Goal: Task Accomplishment & Management: Use online tool/utility

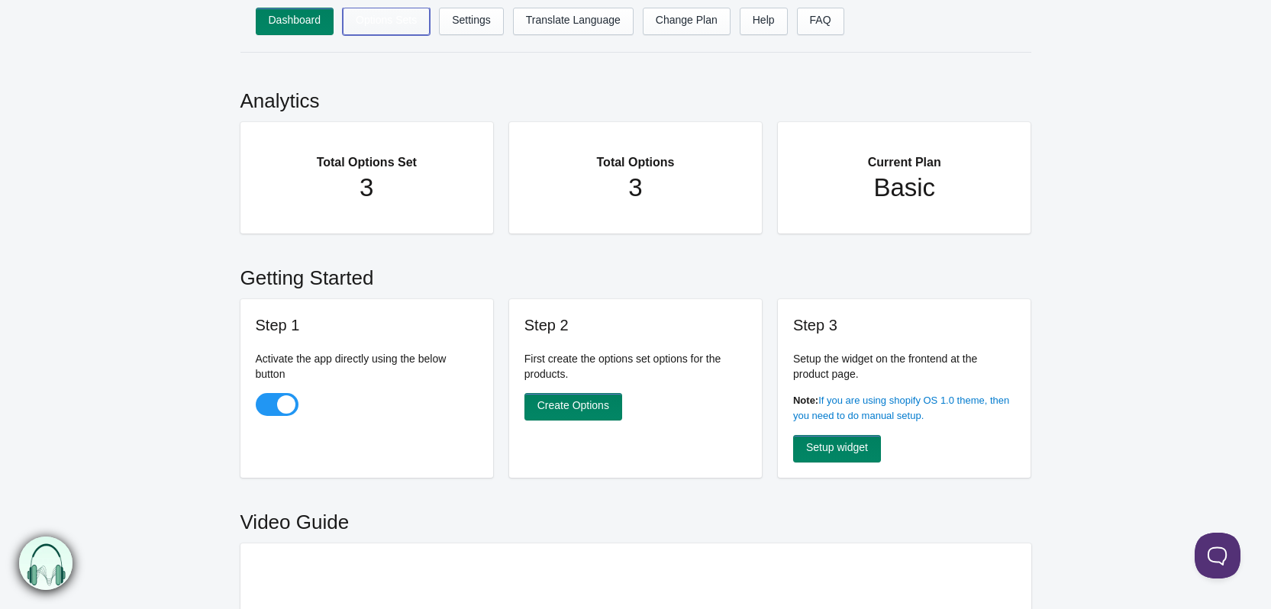
click at [379, 20] on link "Options Sets" at bounding box center [386, 21] width 87 height 27
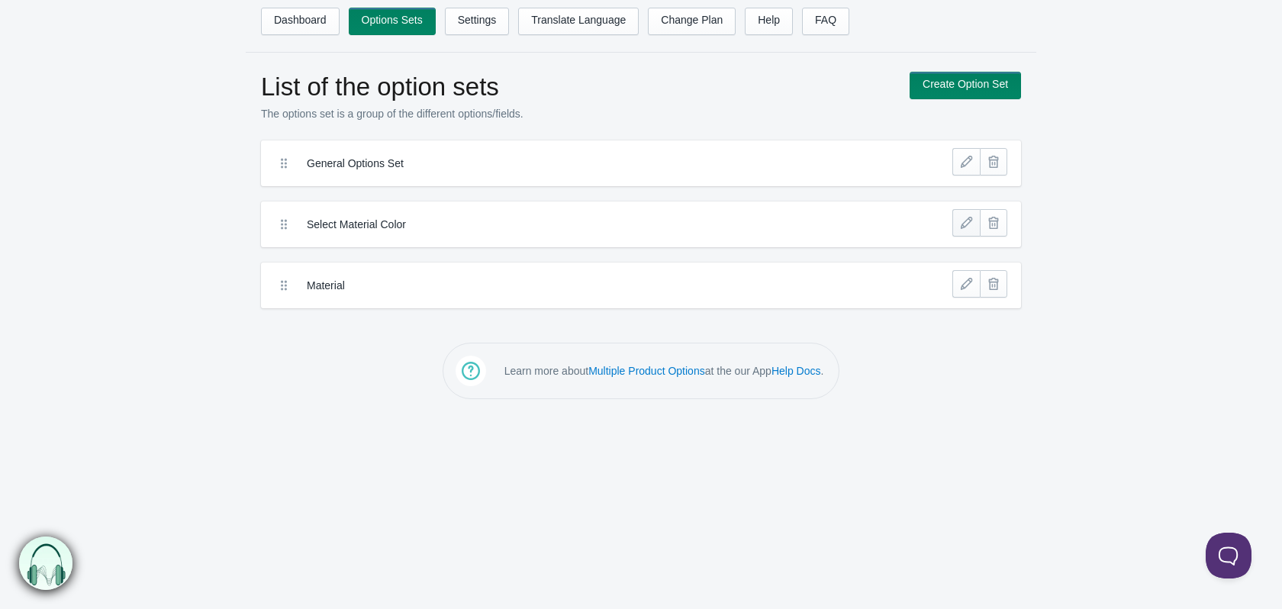
click at [971, 225] on link at bounding box center [965, 222] width 27 height 27
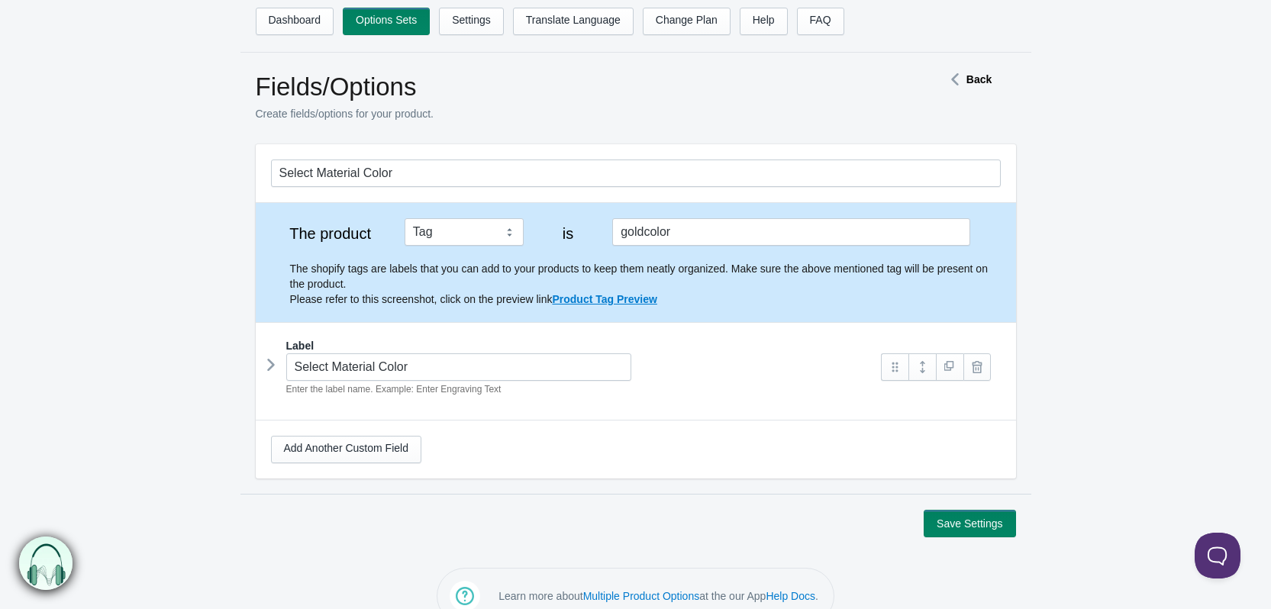
click at [953, 76] on icon at bounding box center [954, 80] width 23 height 8
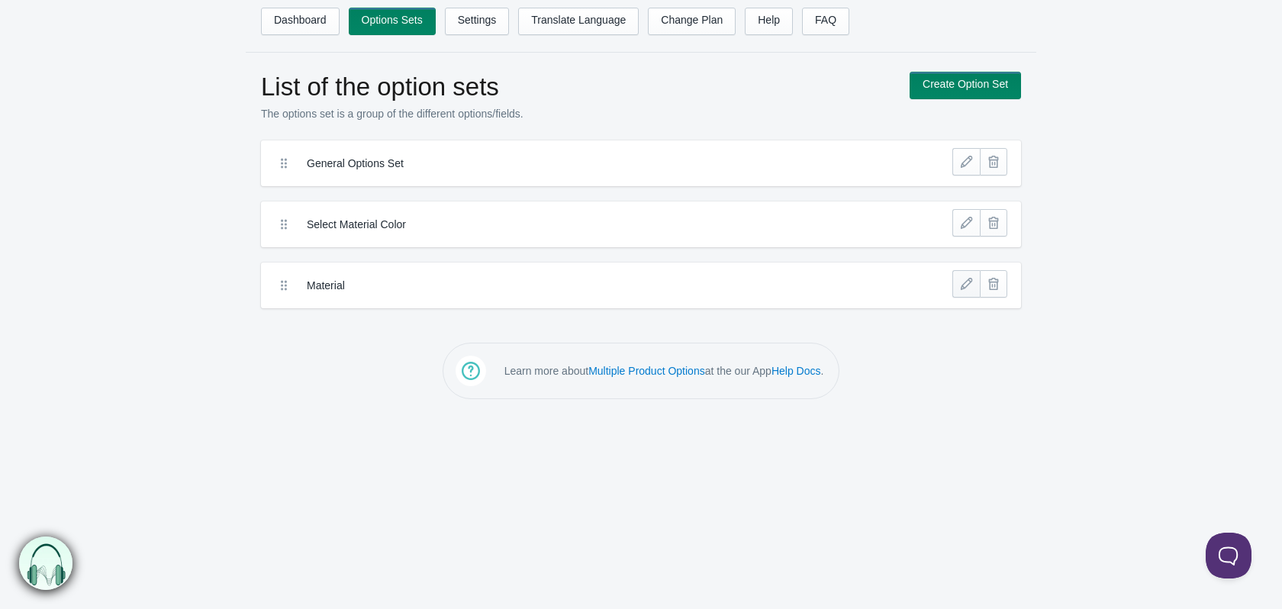
click at [961, 290] on link at bounding box center [965, 283] width 27 height 27
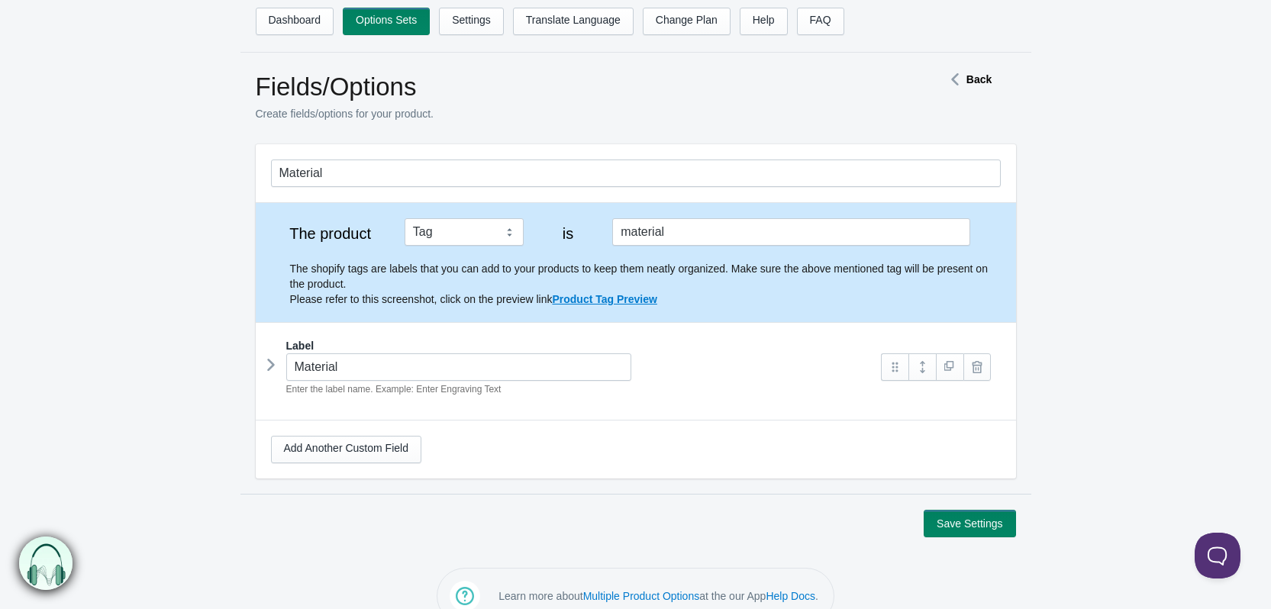
click at [271, 369] on icon at bounding box center [271, 364] width 0 height 23
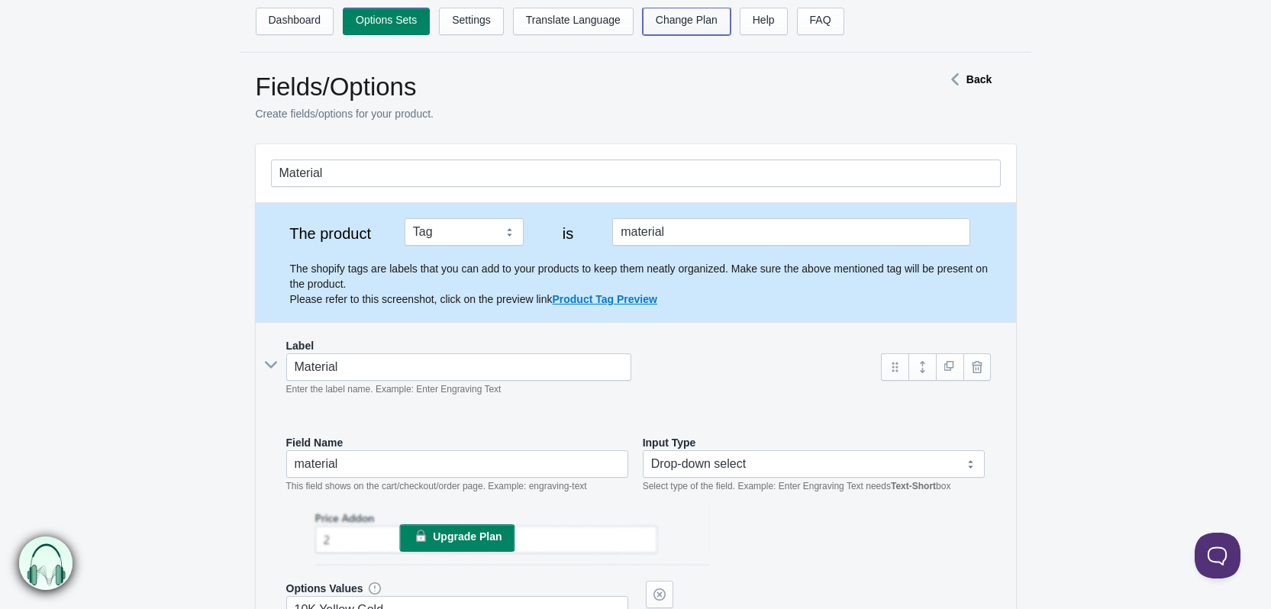
click at [675, 21] on link "Change Plan" at bounding box center [687, 21] width 88 height 27
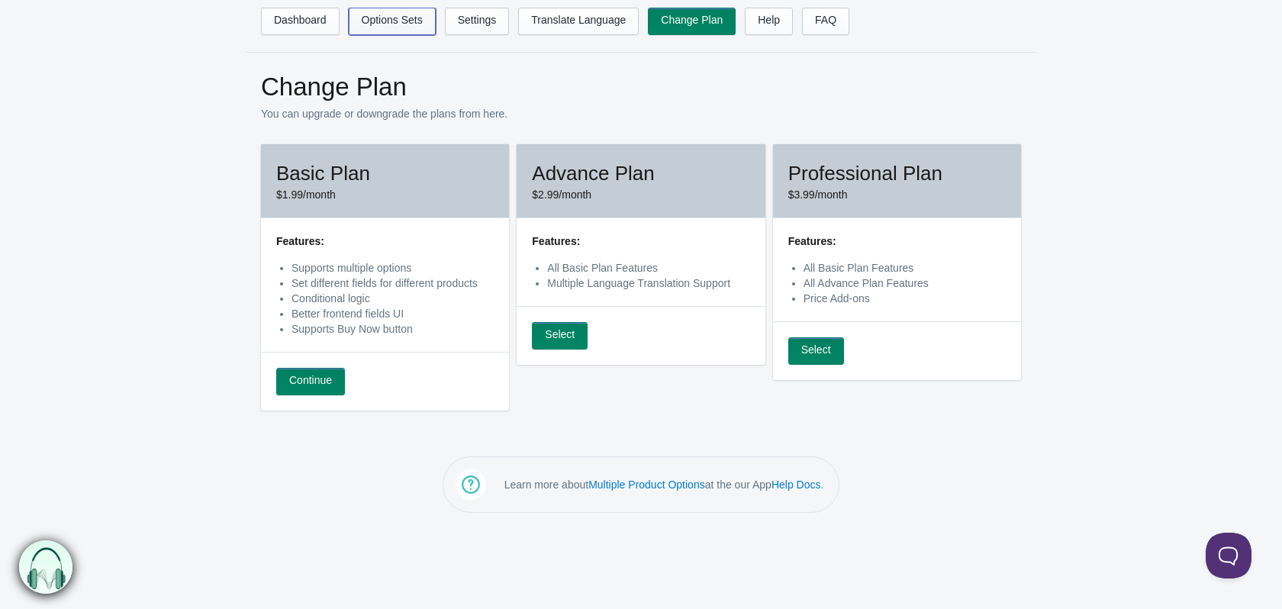
click at [415, 24] on link "Options Sets" at bounding box center [392, 21] width 87 height 27
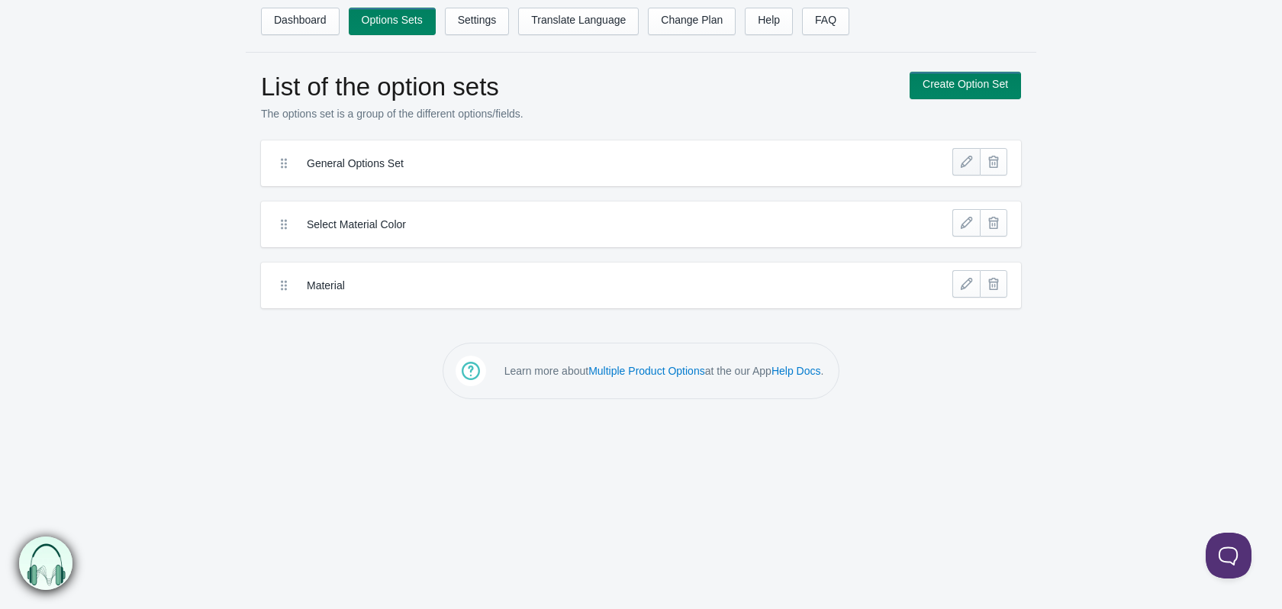
click at [966, 157] on link at bounding box center [965, 161] width 27 height 27
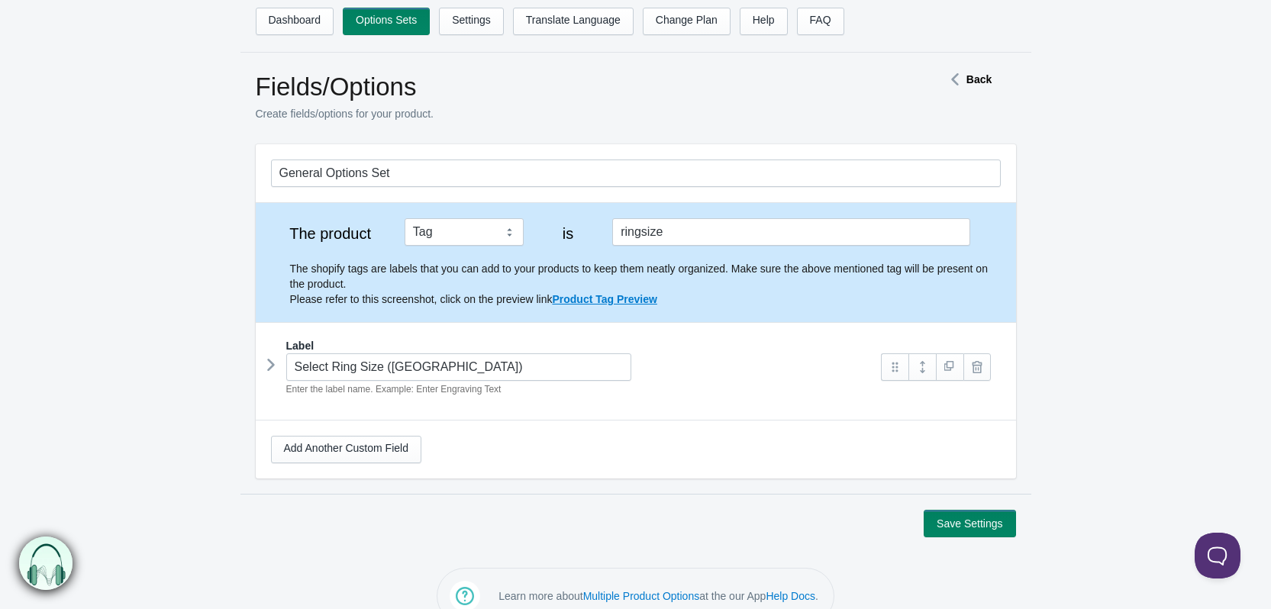
click at [271, 369] on icon at bounding box center [271, 364] width 0 height 23
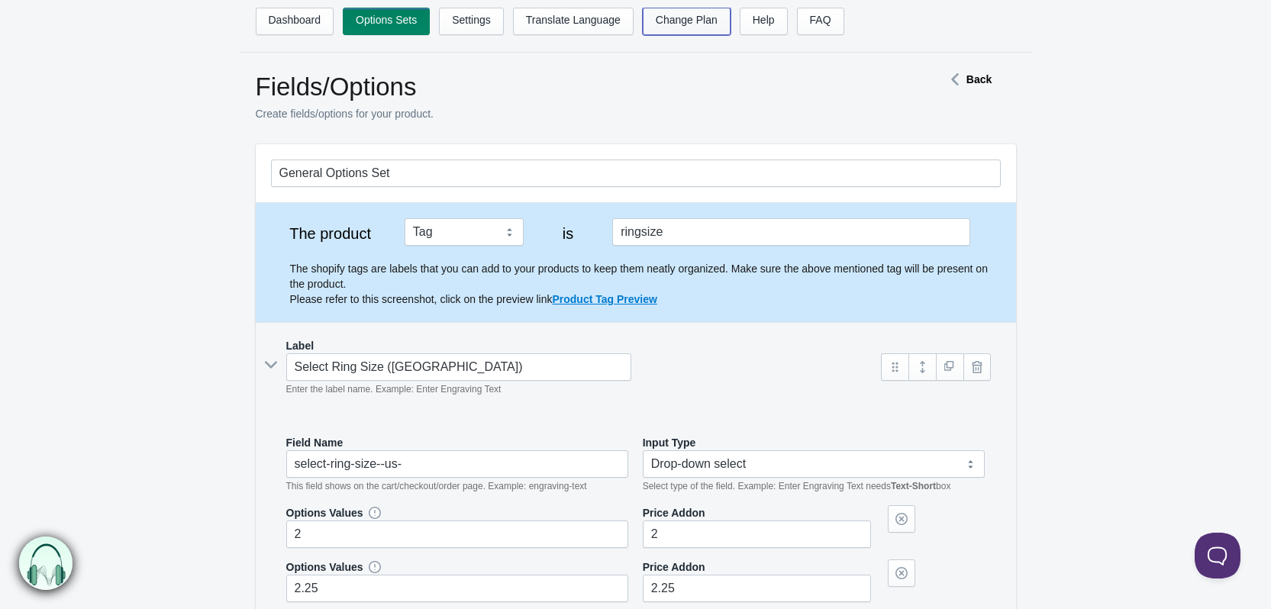
click at [707, 18] on link "Change Plan" at bounding box center [687, 21] width 88 height 27
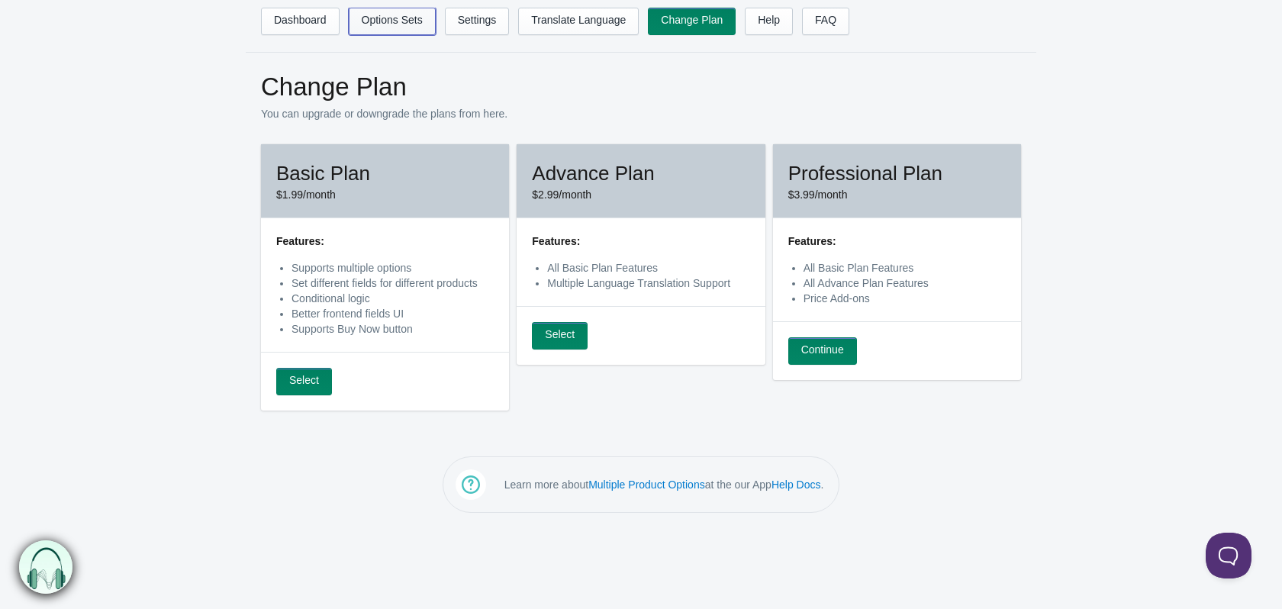
click at [396, 20] on link "Options Sets" at bounding box center [392, 21] width 87 height 27
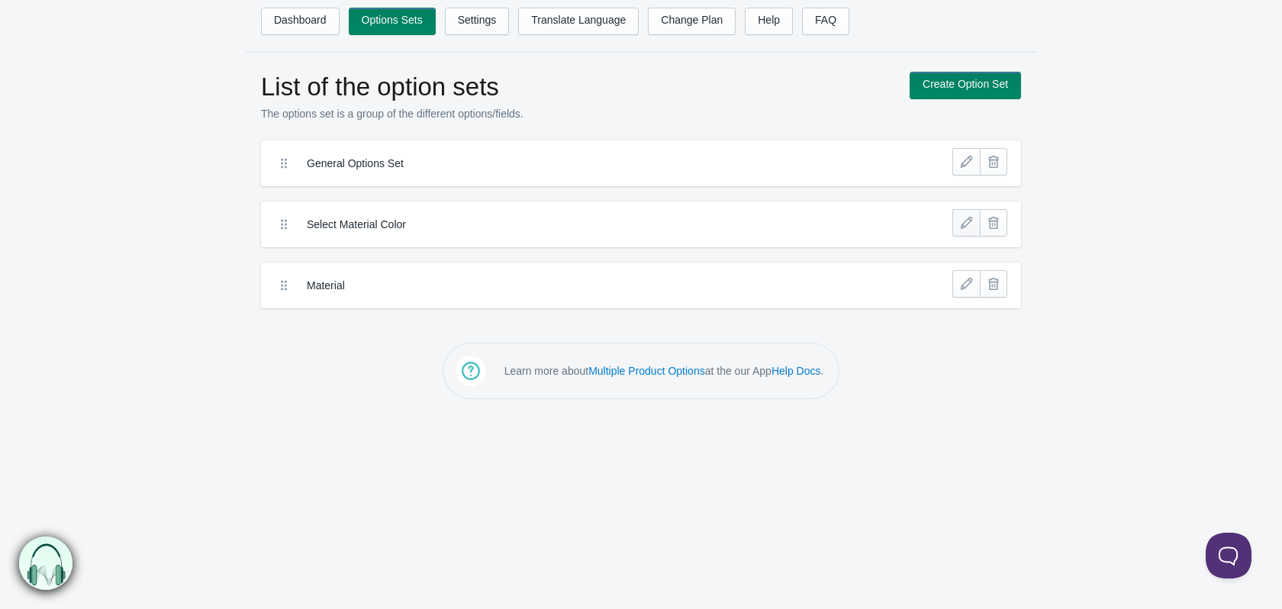
click at [964, 225] on link at bounding box center [965, 222] width 27 height 27
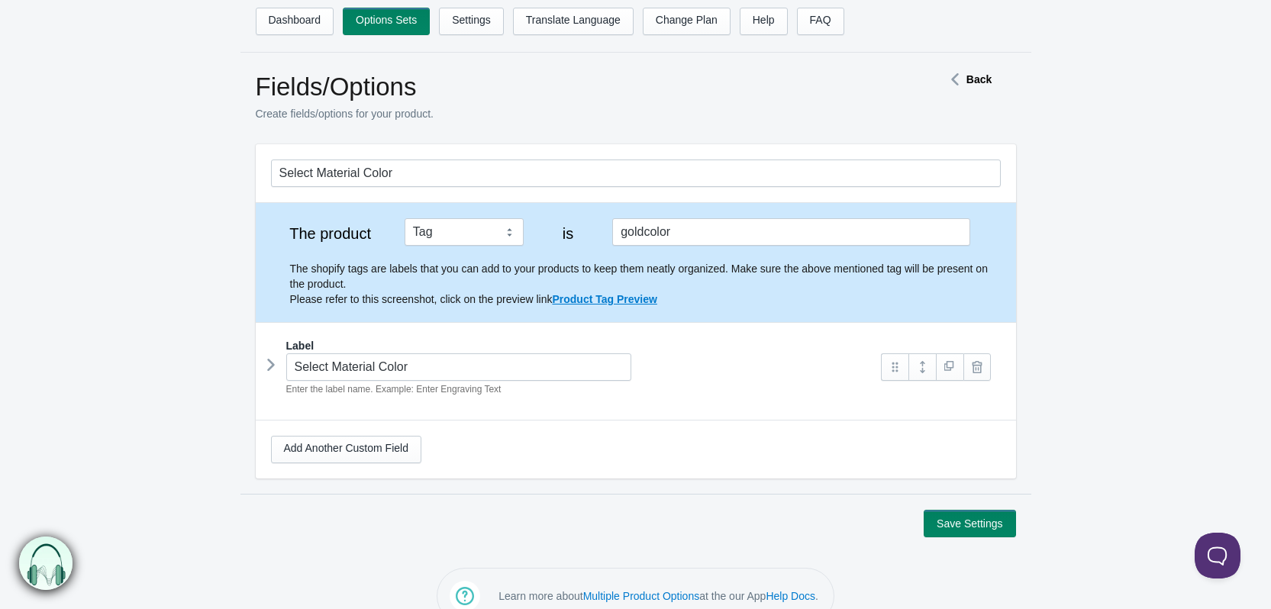
click at [952, 76] on icon at bounding box center [954, 80] width 23 height 8
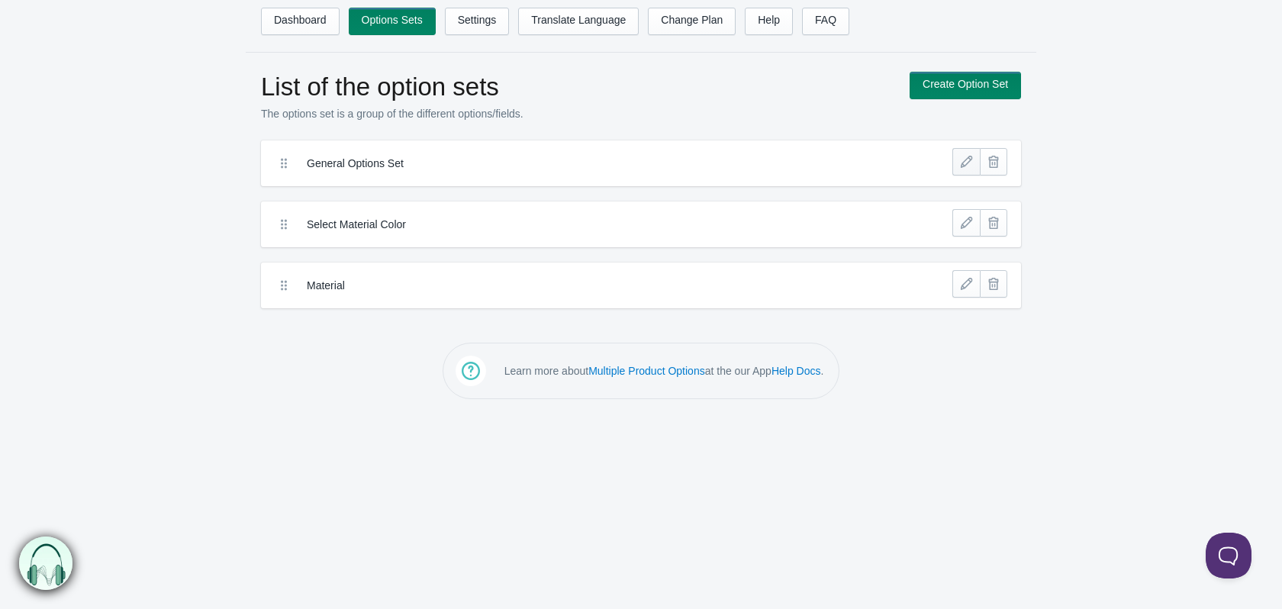
click at [958, 167] on link at bounding box center [965, 161] width 27 height 27
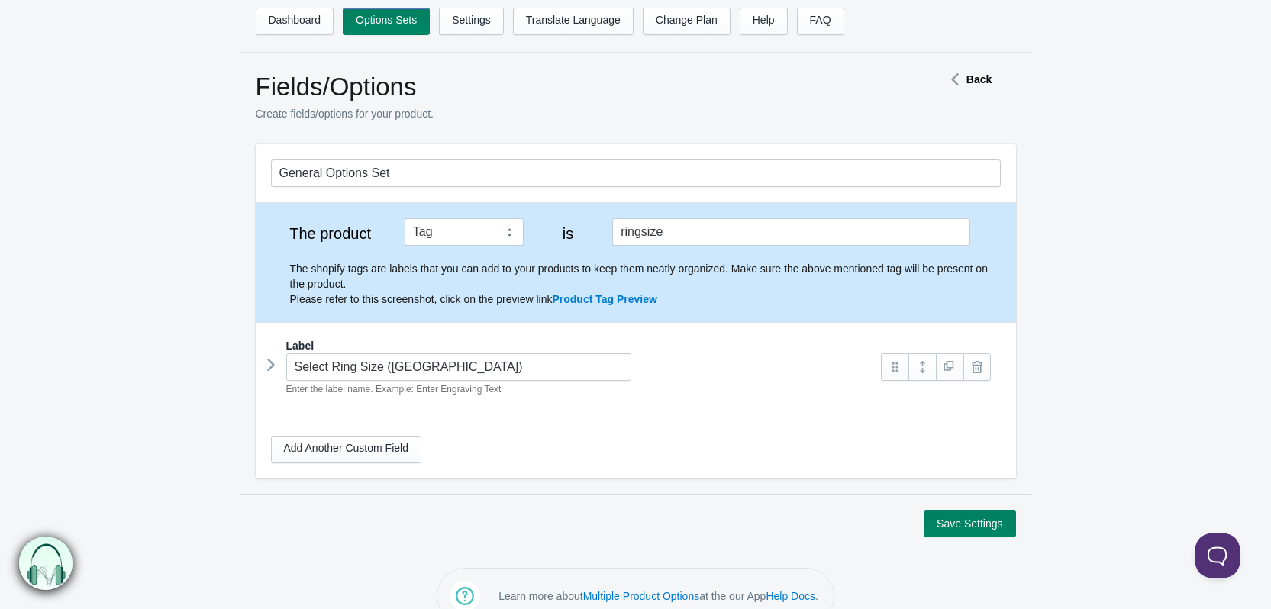
click at [271, 362] on icon at bounding box center [271, 364] width 0 height 23
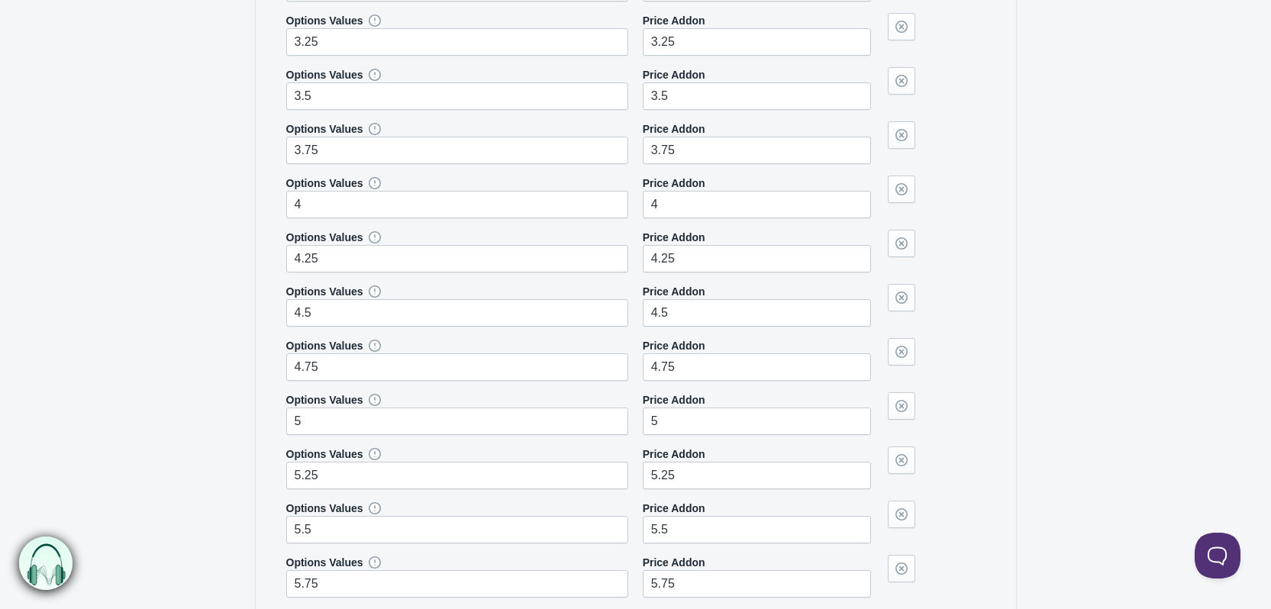
scroll to position [382, 0]
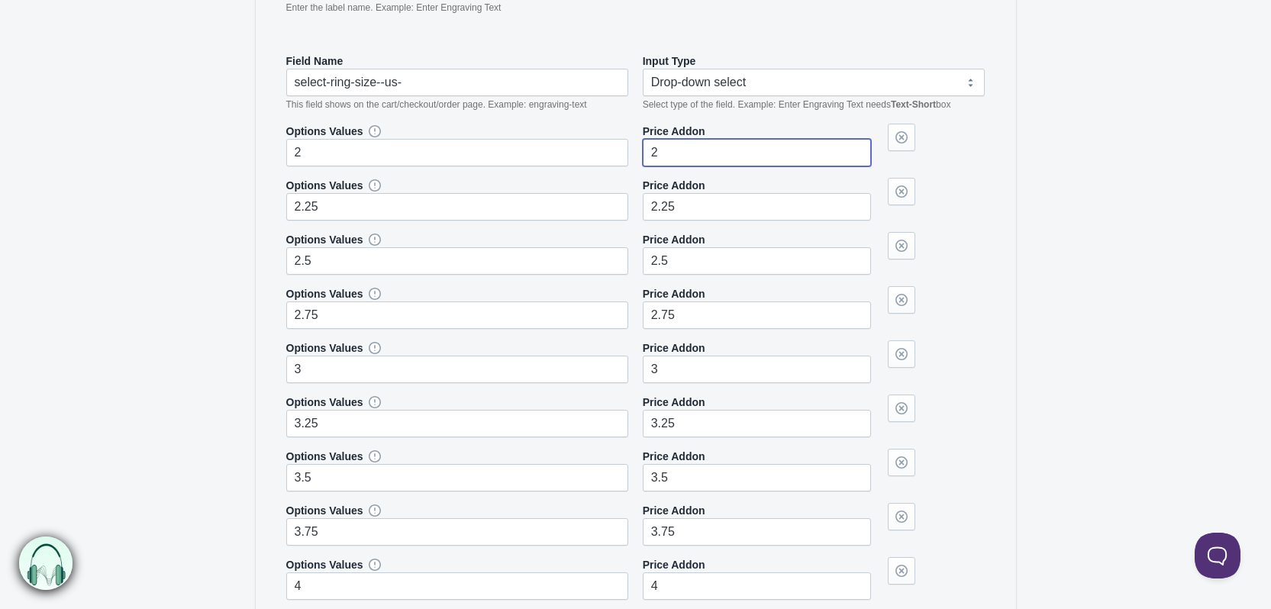
drag, startPoint x: 683, startPoint y: 154, endPoint x: 637, endPoint y: 155, distance: 45.8
click at [637, 155] on div "Options Values 2 Price Addon 2" at bounding box center [635, 145] width 699 height 43
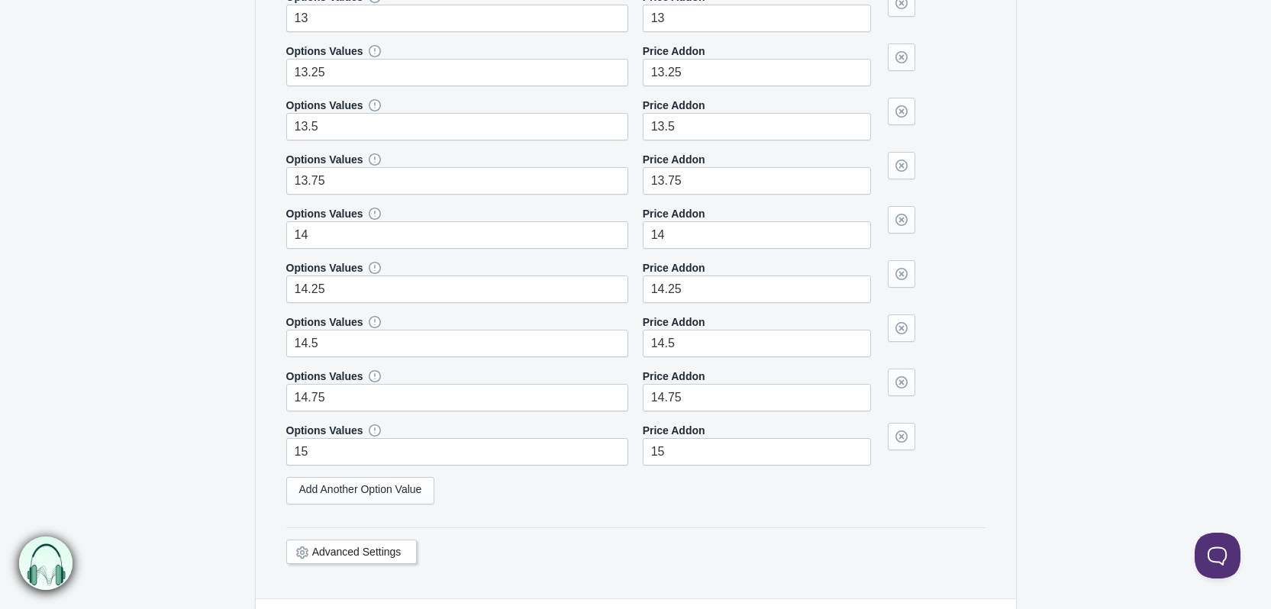
scroll to position [3108, 0]
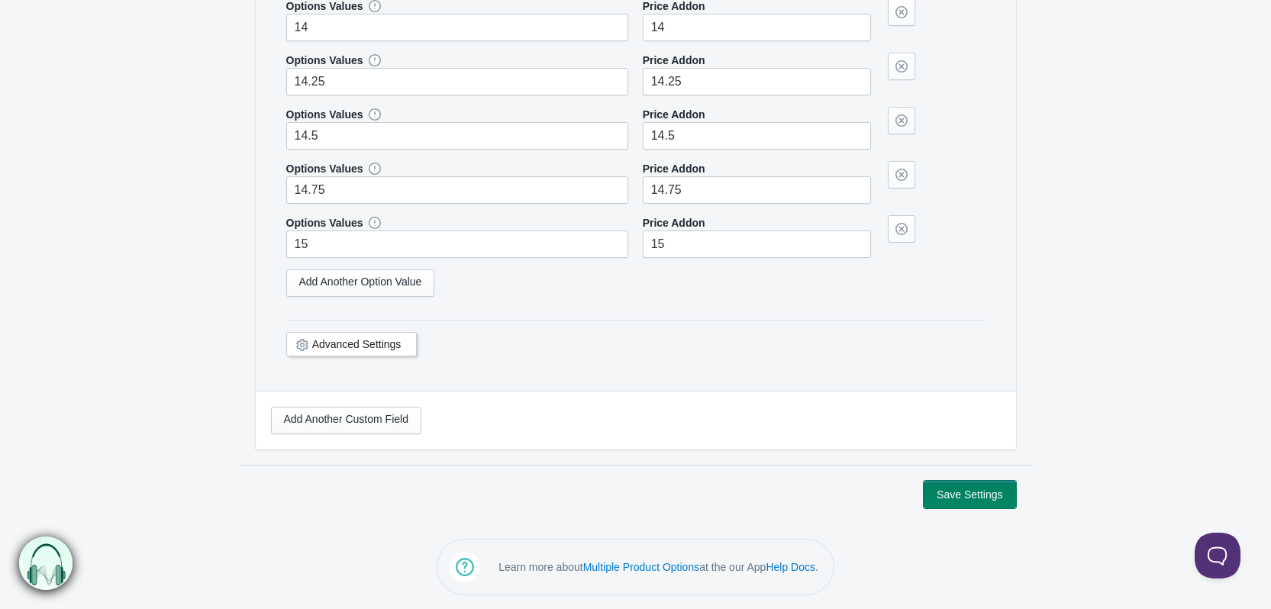
click at [979, 492] on button "Save Settings" at bounding box center [969, 494] width 92 height 27
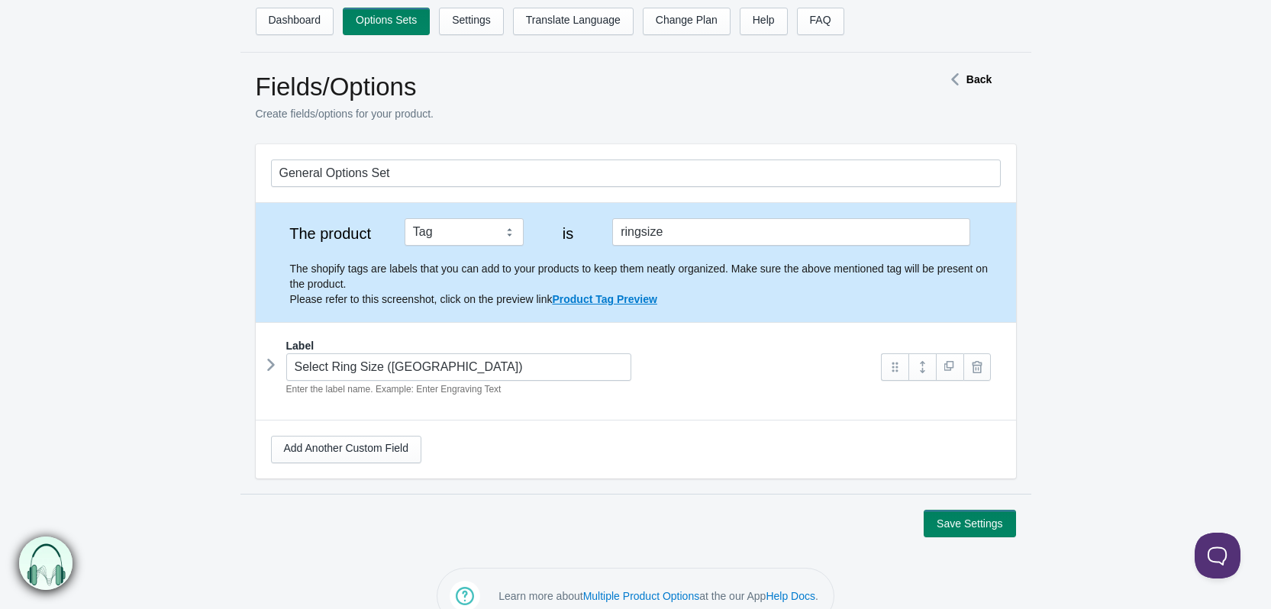
drag, startPoint x: 266, startPoint y: 368, endPoint x: 567, endPoint y: 309, distance: 307.1
click at [271, 368] on icon at bounding box center [271, 364] width 0 height 23
